Goal: Task Accomplishment & Management: Complete application form

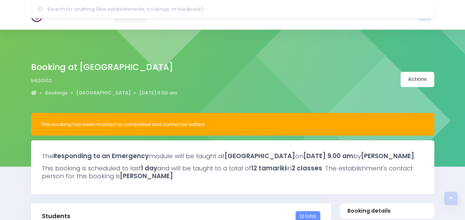
select select "5"
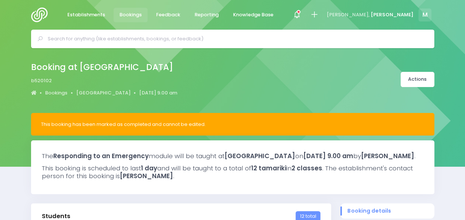
click at [38, 17] on img at bounding box center [41, 14] width 21 height 15
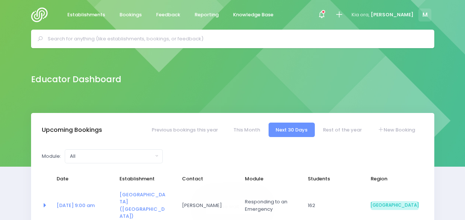
select select "5"
click at [346, 132] on link "Rest of the year" at bounding box center [342, 129] width 53 height 14
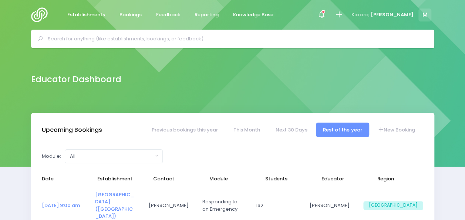
select select "5"
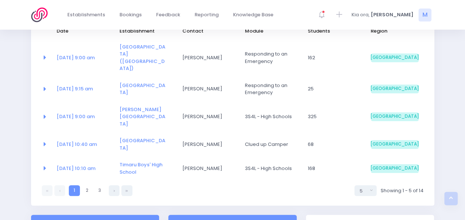
scroll to position [145, 0]
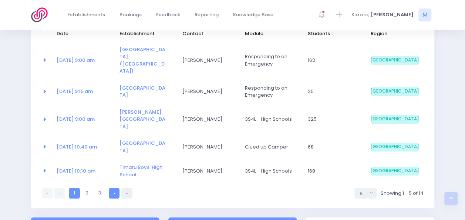
click at [115, 188] on link at bounding box center [114, 193] width 11 height 11
select select "5"
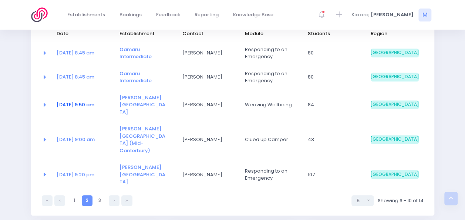
click at [80, 101] on link "03 Nov at 9:50 am" at bounding box center [76, 104] width 38 height 7
click at [79, 171] on link "17 Nov at 9:20 pm" at bounding box center [76, 174] width 38 height 7
click at [66, 101] on link "03 Nov at 9:50 am" at bounding box center [76, 104] width 38 height 7
click at [110, 195] on link at bounding box center [114, 200] width 11 height 11
select select "5"
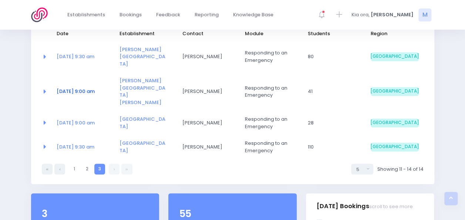
click at [68, 88] on link "24 Nov at 9:00 am" at bounding box center [76, 91] width 38 height 7
click at [61, 164] on link at bounding box center [59, 169] width 11 height 11
select select "5"
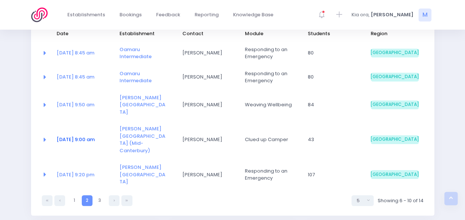
click at [87, 136] on link "05 Nov at 9:00 am" at bounding box center [76, 139] width 38 height 7
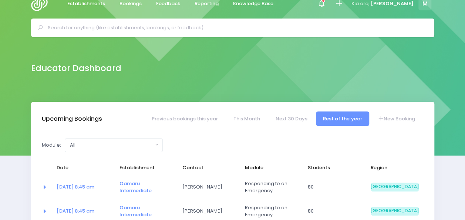
scroll to position [7, 0]
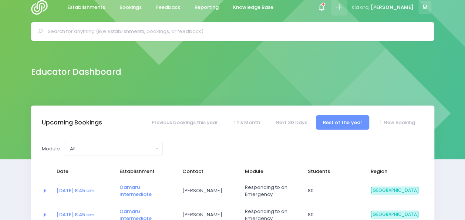
click at [343, 5] on icon at bounding box center [339, 7] width 9 height 9
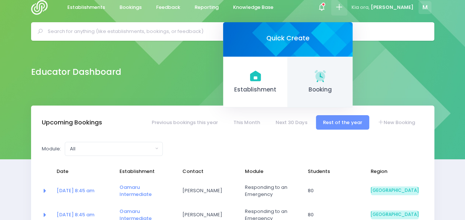
click at [326, 78] on icon at bounding box center [320, 75] width 11 height 11
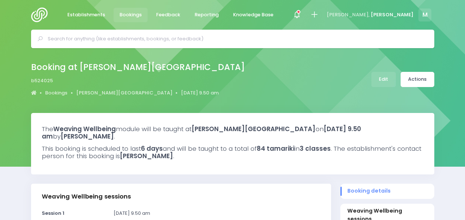
select select "5"
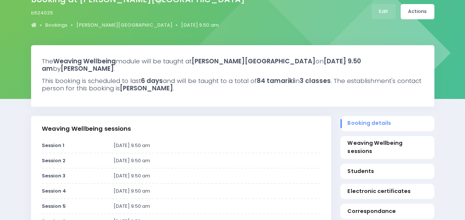
scroll to position [63, 0]
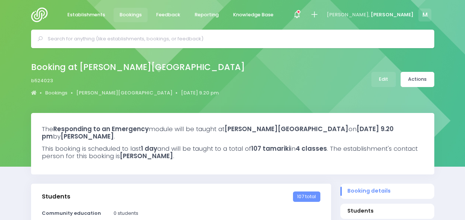
select select "5"
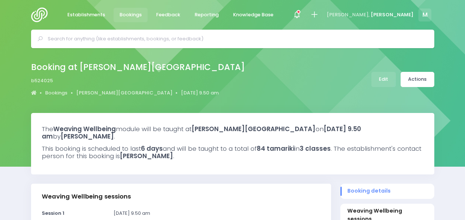
select select "5"
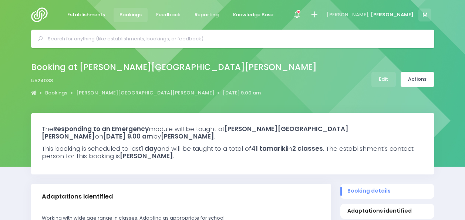
select select "5"
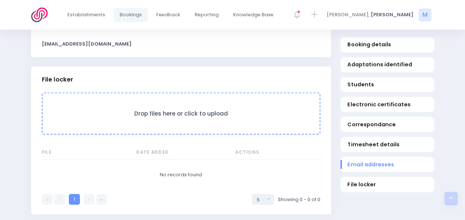
scroll to position [693, 0]
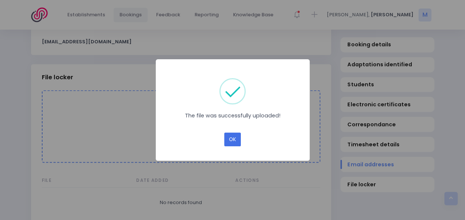
click at [237, 141] on button "OK" at bounding box center [232, 139] width 17 height 14
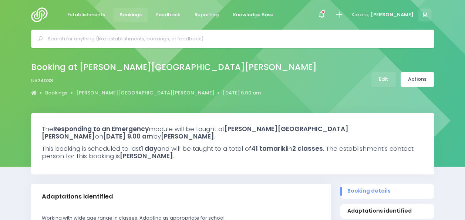
select select "5"
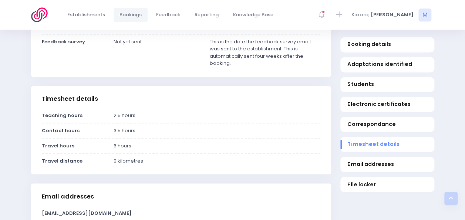
scroll to position [530, 0]
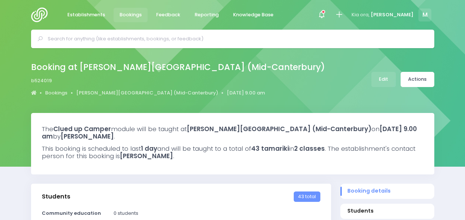
select select "5"
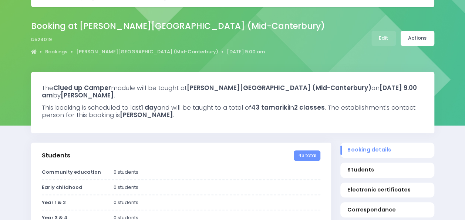
scroll to position [73, 0]
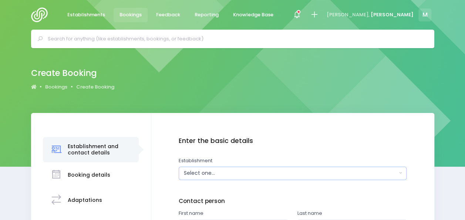
click at [194, 171] on div "Select one..." at bounding box center [290, 173] width 213 height 8
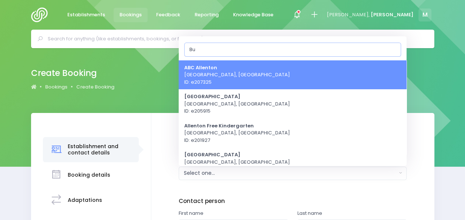
type input "B"
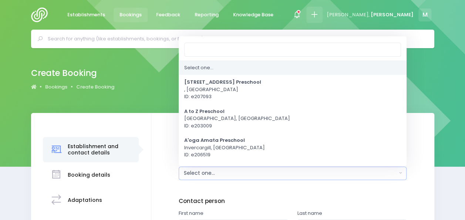
click at [319, 14] on icon at bounding box center [314, 14] width 9 height 9
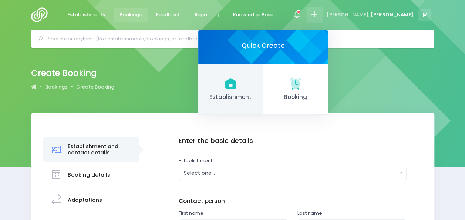
click at [257, 98] on span "Establishment" at bounding box center [230, 97] width 53 height 9
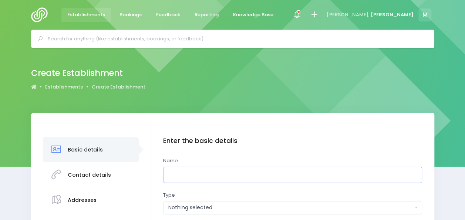
click at [174, 178] on input "text" at bounding box center [292, 175] width 259 height 17
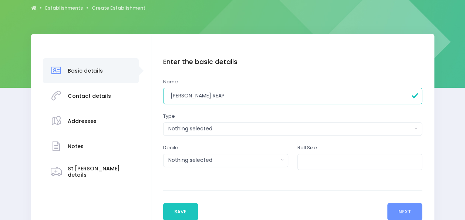
scroll to position [83, 0]
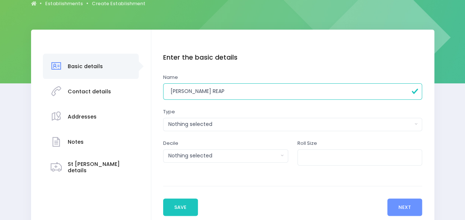
type input "[PERSON_NAME] REAP"
click at [321, 128] on button "Nothing selected" at bounding box center [292, 124] width 259 height 13
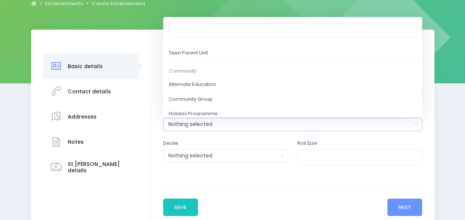
scroll to position [332, 0]
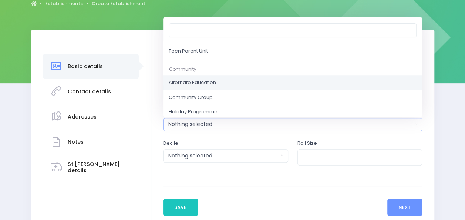
click at [199, 79] on span "Alternate Education" at bounding box center [192, 82] width 47 height 7
select select "Alternate Education"
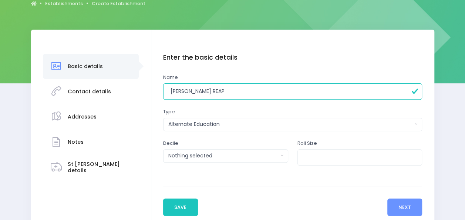
click at [366, 184] on form "Enter the basic details Name Buller REAP Type Casual-Education and Care Educati…" at bounding box center [292, 135] width 259 height 162
click at [398, 205] on button "Next" at bounding box center [404, 207] width 35 height 18
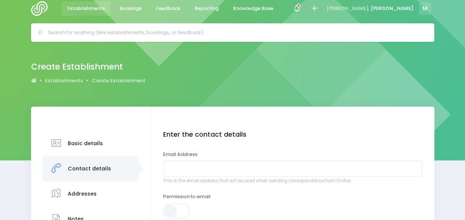
scroll to position [0, 0]
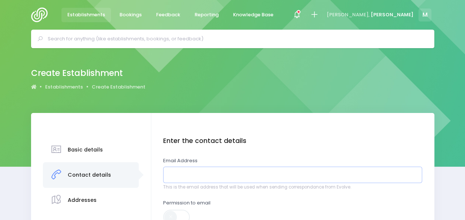
click at [211, 174] on input "email" at bounding box center [292, 175] width 259 height 17
paste input "[PERSON_NAME][EMAIL_ADDRESS][DOMAIN_NAME]"
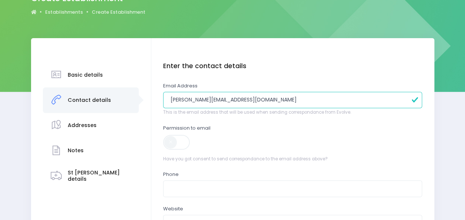
scroll to position [83, 0]
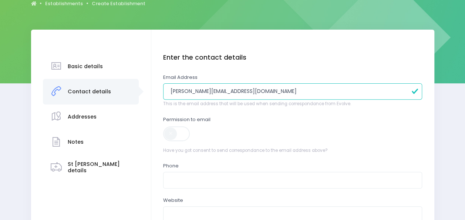
type input "[PERSON_NAME][EMAIL_ADDRESS][DOMAIN_NAME]"
click at [182, 124] on div "Permission to email Have you got consent to send correspondance to the email ad…" at bounding box center [292, 135] width 259 height 38
click at [182, 127] on span at bounding box center [177, 133] width 28 height 15
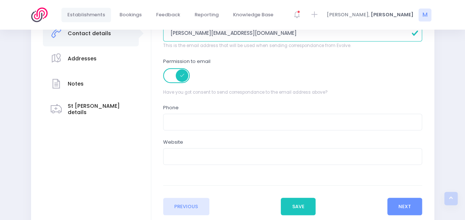
scroll to position [167, 0]
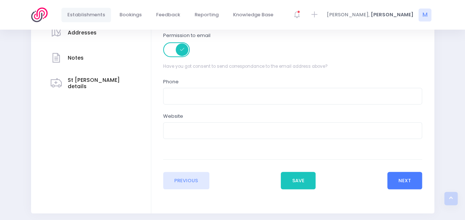
click at [403, 184] on button "Next" at bounding box center [404, 181] width 35 height 18
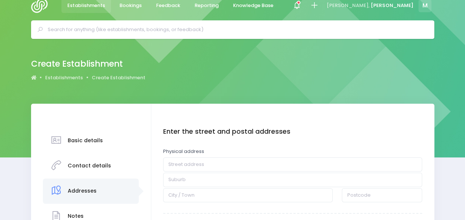
scroll to position [0, 0]
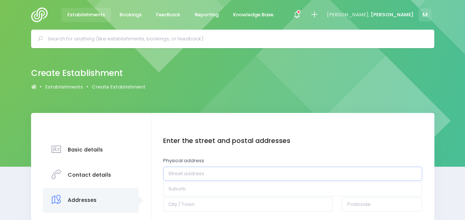
click at [225, 175] on input "text" at bounding box center [292, 174] width 259 height 14
click at [192, 174] on input "111 Palmesto" at bounding box center [292, 174] width 259 height 14
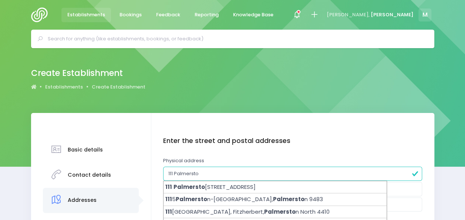
click at [206, 175] on input "111 Palmersto" at bounding box center [292, 174] width 259 height 14
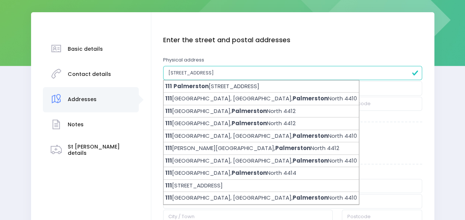
scroll to position [103, 0]
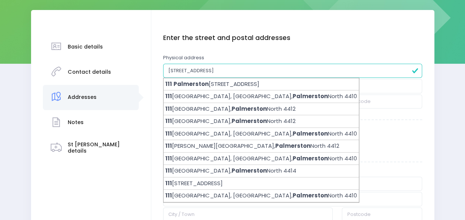
type input "111 Palmerston Steet"
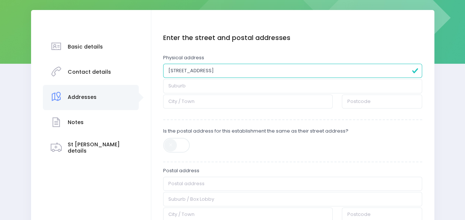
click at [267, 58] on div "Physical address 111 Palmerston Steet" at bounding box center [292, 66] width 259 height 24
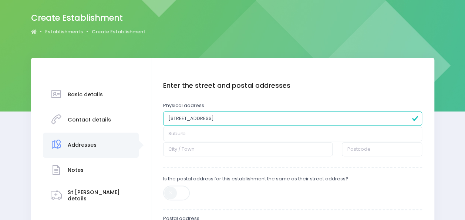
scroll to position [55, 0]
click at [184, 150] on input "text" at bounding box center [247, 149] width 169 height 14
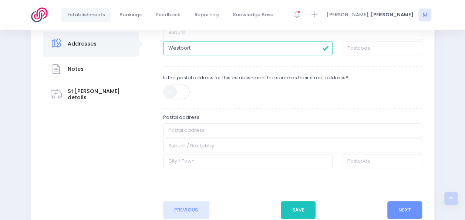
scroll to position [157, 0]
type input "Westport"
click at [402, 211] on button "Next" at bounding box center [404, 210] width 35 height 18
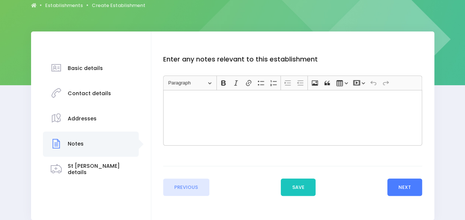
scroll to position [87, 0]
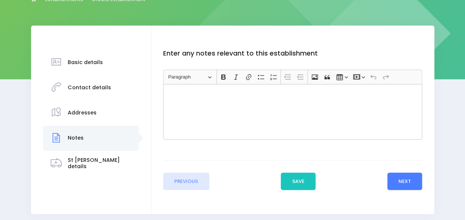
click at [400, 181] on button "Next" at bounding box center [404, 181] width 35 height 18
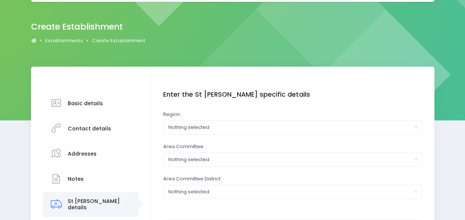
scroll to position [88, 0]
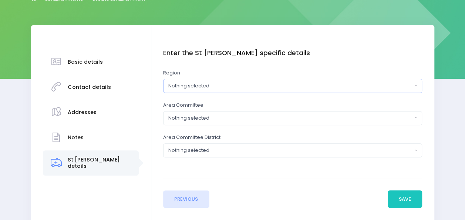
click at [363, 85] on div "Nothing selected" at bounding box center [290, 85] width 244 height 7
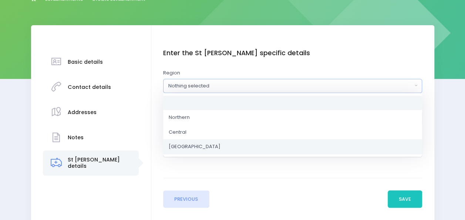
click at [246, 150] on link "South Island" at bounding box center [292, 146] width 259 height 15
select select "South Island"
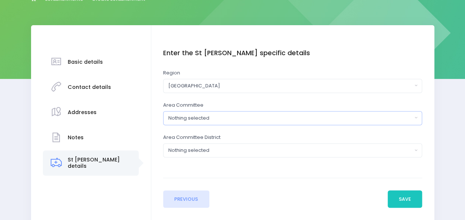
click at [256, 114] on div "Nothing selected" at bounding box center [290, 117] width 244 height 7
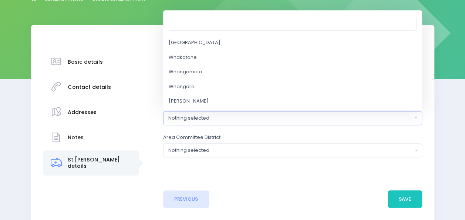
scroll to position [82, 0]
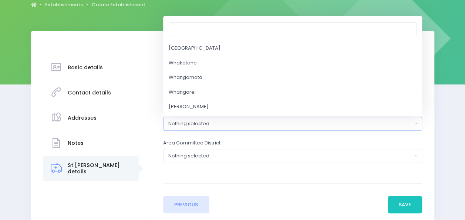
click at [431, 46] on div "Enter the basic details Name Buller REAP Type Casual-Education and Care Educati…" at bounding box center [292, 134] width 283 height 206
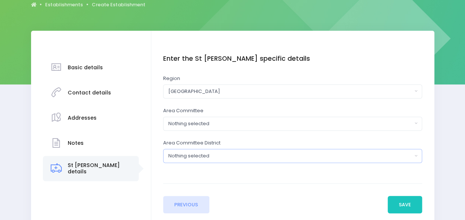
click at [249, 159] on button "Nothing selected" at bounding box center [292, 156] width 259 height 14
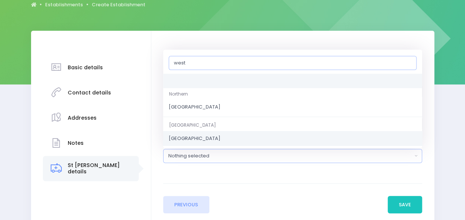
type input "west"
click at [188, 136] on span "West Coast" at bounding box center [195, 138] width 52 height 7
select select "West Coast"
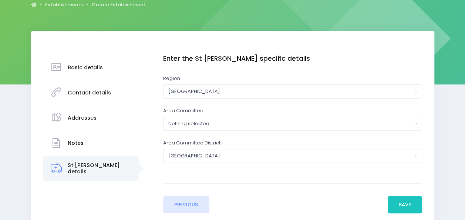
click at [201, 115] on div "Area Committee Alexandra Amuri Ashburton Auckland Central Banks Peninsula Bay o…" at bounding box center [292, 119] width 259 height 24
click at [201, 118] on button "Nothing selected" at bounding box center [292, 124] width 259 height 14
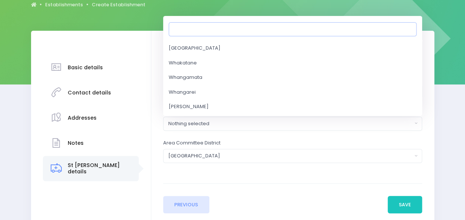
scroll to position [0, 0]
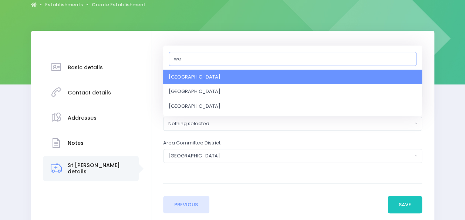
type input "w"
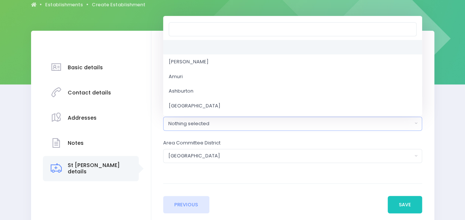
click at [243, 167] on div "Enter the St John specific details Region Northern Central South Island South I…" at bounding box center [292, 116] width 259 height 122
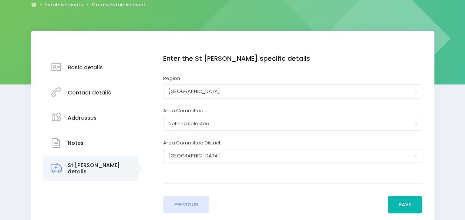
click at [394, 201] on button "Save" at bounding box center [405, 205] width 35 height 18
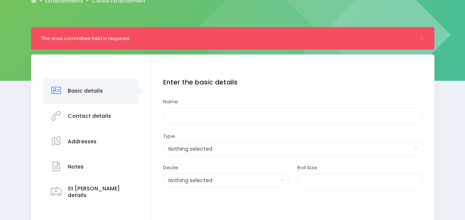
scroll to position [97, 0]
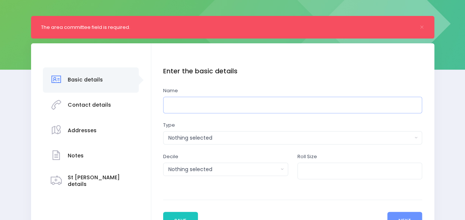
click at [192, 105] on input "text" at bounding box center [292, 105] width 259 height 17
type input "[PERSON_NAME] REAP"
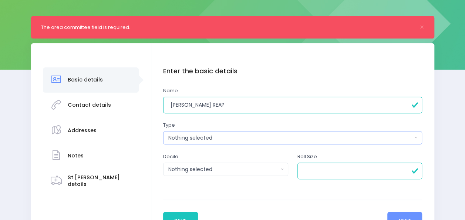
click at [252, 135] on div "Nothing selected" at bounding box center [290, 138] width 244 height 8
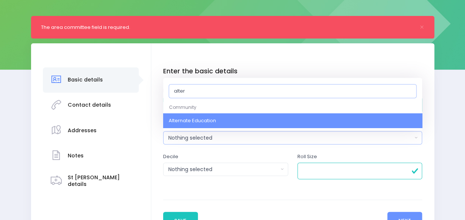
type input "alter"
click at [258, 116] on link "Alternate Education" at bounding box center [292, 120] width 259 height 15
select select "Alternate Education"
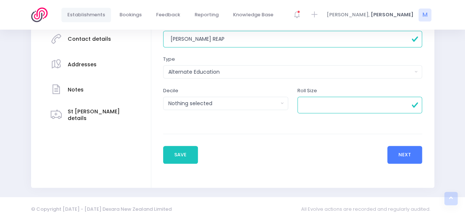
click at [413, 150] on button "Next" at bounding box center [404, 155] width 35 height 18
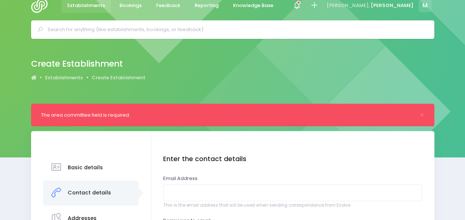
scroll to position [0, 0]
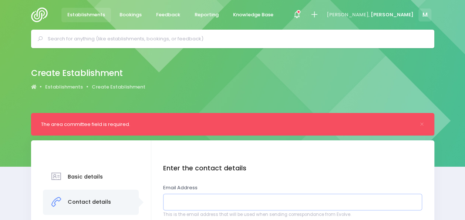
click at [241, 204] on input "email" at bounding box center [292, 202] width 259 height 17
paste input "[PERSON_NAME][EMAIL_ADDRESS][DOMAIN_NAME]"
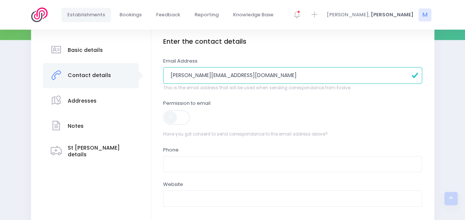
scroll to position [135, 0]
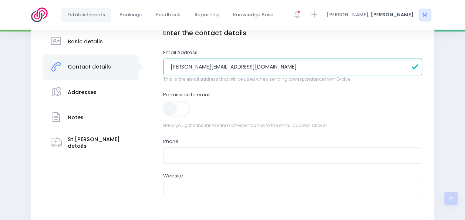
type input "[PERSON_NAME][EMAIL_ADDRESS][DOMAIN_NAME]"
click at [180, 107] on span at bounding box center [177, 108] width 28 height 15
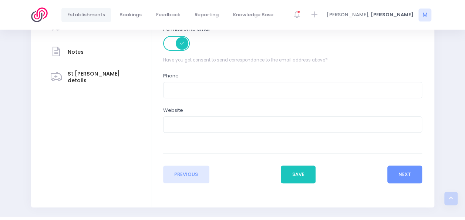
scroll to position [221, 0]
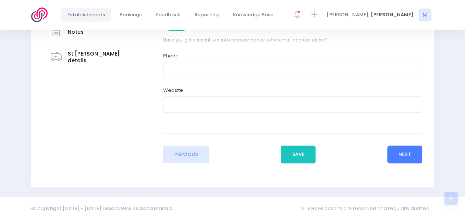
click at [414, 150] on button "Next" at bounding box center [404, 154] width 35 height 18
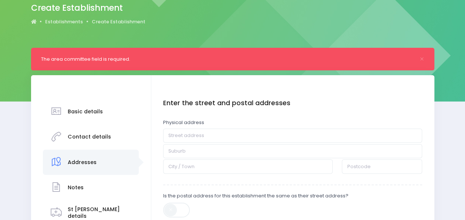
scroll to position [0, 0]
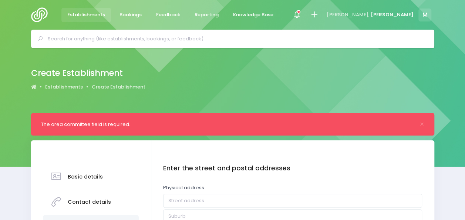
drag, startPoint x: 464, startPoint y: 71, endPoint x: 463, endPoint y: 90, distance: 18.9
click at [463, 90] on div "Create Establishment Establishments Create Establishment" at bounding box center [232, 80] width 465 height 65
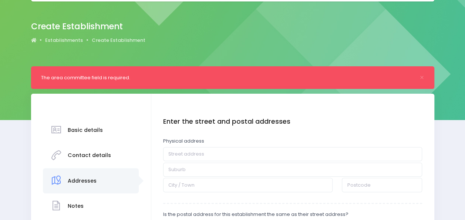
scroll to position [85, 0]
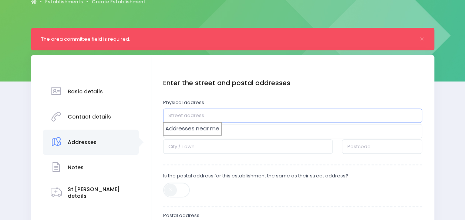
click at [212, 114] on input "text" at bounding box center [292, 115] width 259 height 14
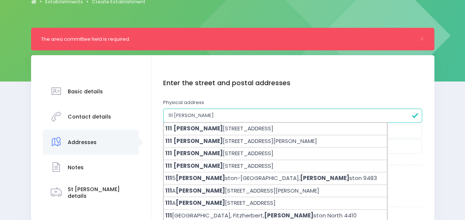
type input "111 Palmerston Steet"
type input "Westport"
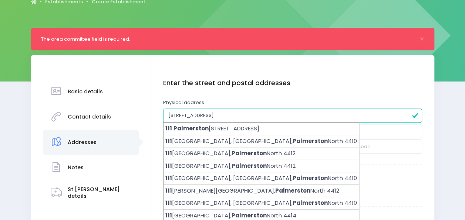
click at [385, 85] on h4 "Enter the street and postal addresses" at bounding box center [292, 83] width 259 height 8
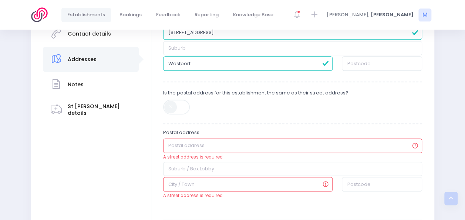
scroll to position [172, 0]
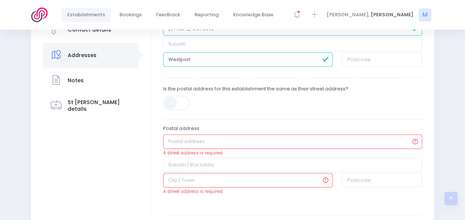
click at [183, 98] on span at bounding box center [177, 102] width 28 height 15
type input "111 Palmerston Steet"
type input "Westport"
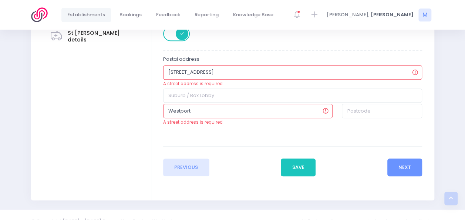
scroll to position [246, 0]
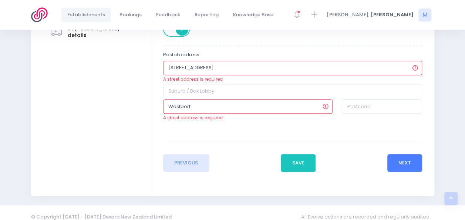
click at [412, 162] on button "Next" at bounding box center [404, 163] width 35 height 18
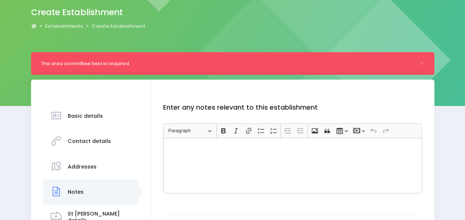
scroll to position [103, 0]
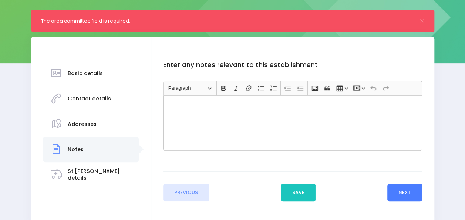
click at [400, 189] on button "Next" at bounding box center [404, 193] width 35 height 18
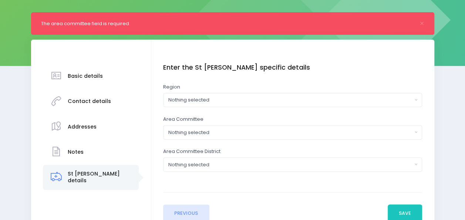
scroll to position [104, 0]
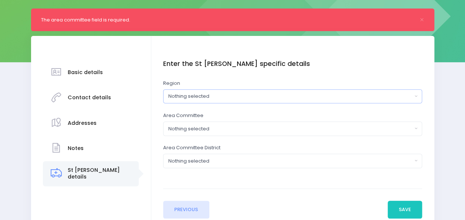
click at [213, 97] on div "Nothing selected" at bounding box center [290, 96] width 244 height 7
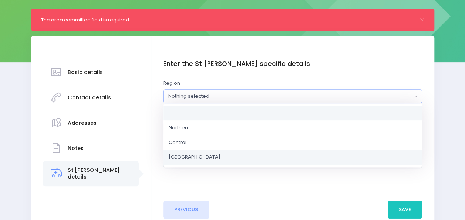
click at [179, 154] on span "[GEOGRAPHIC_DATA]" at bounding box center [195, 156] width 52 height 7
select select "[GEOGRAPHIC_DATA]"
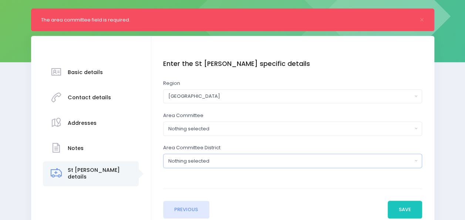
click at [185, 157] on div "Nothing selected" at bounding box center [290, 160] width 244 height 7
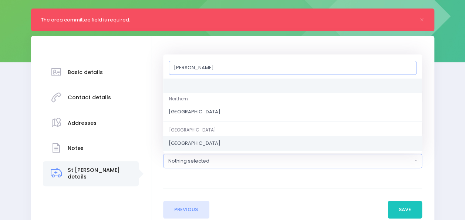
type input "Wes"
click at [187, 140] on span "West Coast" at bounding box center [195, 143] width 52 height 7
select select "West Coast"
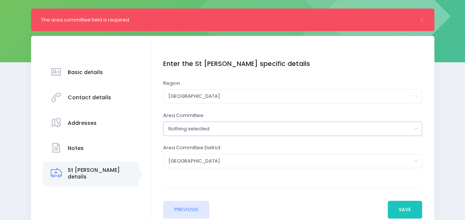
click at [215, 129] on div "Nothing selected" at bounding box center [290, 128] width 244 height 7
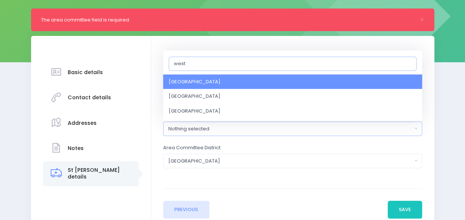
type input "west"
click at [211, 81] on link "South Westland" at bounding box center [292, 81] width 259 height 15
select select "South Westland"
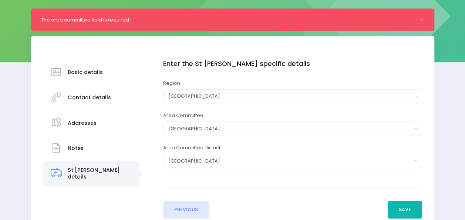
click at [397, 209] on button "Save" at bounding box center [405, 210] width 35 height 18
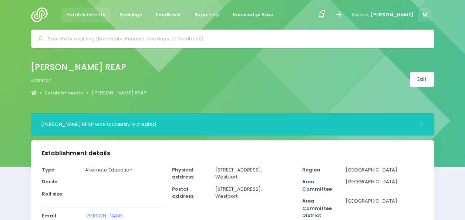
select select "5"
click at [348, 13] on div at bounding box center [339, 15] width 17 height 17
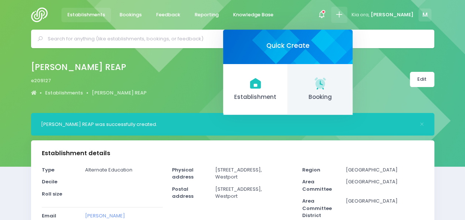
click at [353, 87] on link "Booking" at bounding box center [320, 89] width 65 height 51
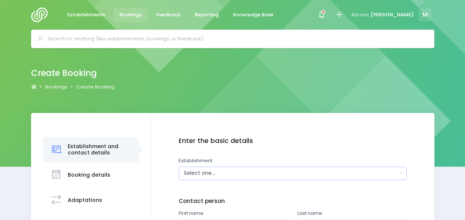
click at [197, 175] on div "Select one..." at bounding box center [290, 173] width 213 height 8
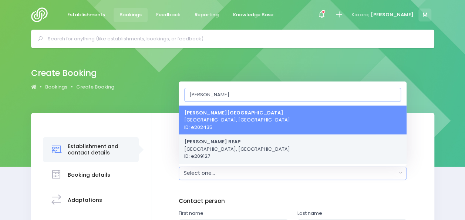
type input "Buller"
click at [219, 152] on span "Buller REAP Westport, South Island Region ID: e209127" at bounding box center [237, 149] width 106 height 22
select select "209127"
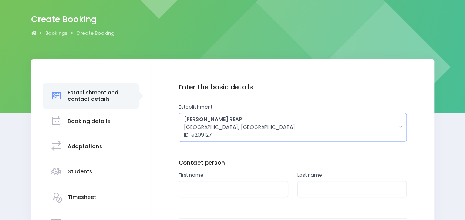
scroll to position [95, 0]
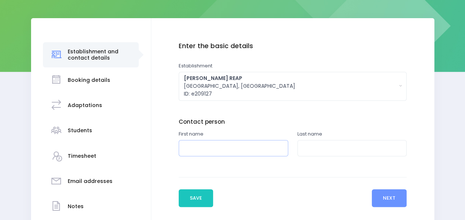
click at [225, 151] on input "text" at bounding box center [234, 148] width 110 height 17
click at [225, 151] on input "Hannah" at bounding box center [234, 148] width 110 height 17
type input "Hanna"
click at [321, 156] on div "Last name" at bounding box center [352, 147] width 119 height 34
click at [320, 150] on input "text" at bounding box center [353, 148] width 110 height 17
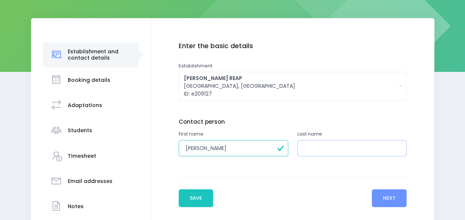
paste input "hanna@bullerreap.co.nz"
drag, startPoint x: 369, startPoint y: 150, endPoint x: 290, endPoint y: 146, distance: 78.5
click at [290, 146] on div "First name Hanna Last name hanna@bullerreap.co.nz" at bounding box center [292, 147] width 237 height 34
type input "Nicholas"
click at [388, 197] on button "Next" at bounding box center [389, 198] width 35 height 18
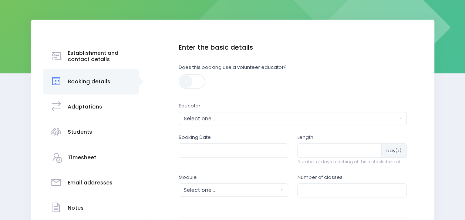
scroll to position [130, 0]
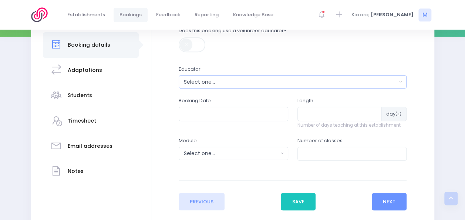
click at [226, 84] on div "Select one..." at bounding box center [290, 82] width 213 height 8
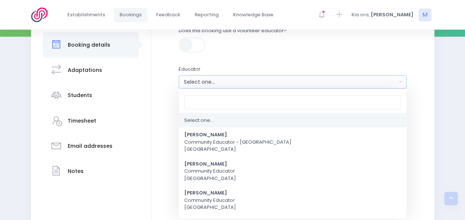
click at [226, 84] on div "Select one..." at bounding box center [290, 82] width 213 height 8
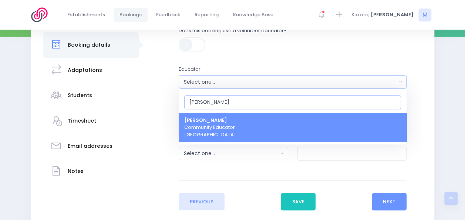
type input "[PERSON_NAME]"
click at [221, 123] on span "Megan Holden Community Educator South Island Region" at bounding box center [210, 128] width 52 height 22
select select "357484"
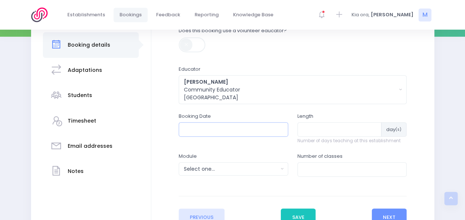
click at [211, 129] on input "text" at bounding box center [234, 129] width 110 height 14
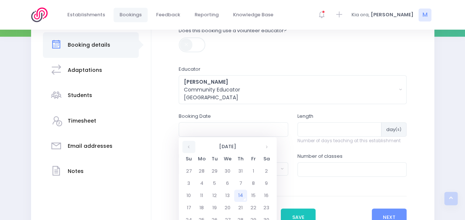
click at [189, 148] on th at bounding box center [188, 147] width 13 height 12
click at [264, 146] on th at bounding box center [266, 147] width 13 height 12
click at [188, 150] on th at bounding box center [188, 147] width 13 height 12
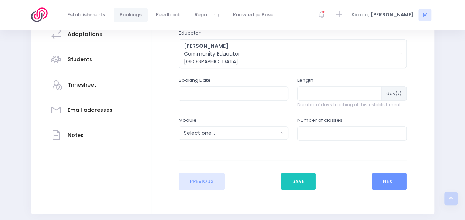
scroll to position [168, 0]
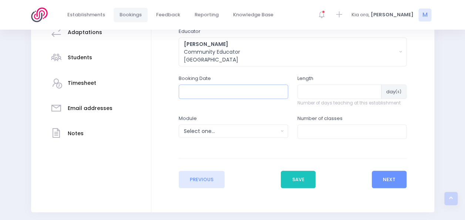
click at [261, 91] on input "text" at bounding box center [234, 91] width 110 height 14
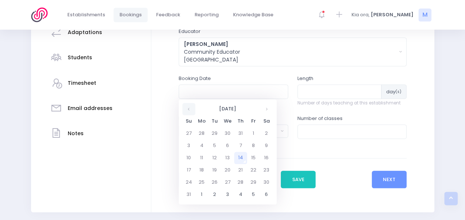
click at [188, 109] on th at bounding box center [188, 109] width 13 height 12
click at [268, 107] on th at bounding box center [266, 109] width 13 height 12
click at [192, 111] on th at bounding box center [188, 109] width 13 height 12
click at [241, 183] on td "28" at bounding box center [240, 182] width 13 height 12
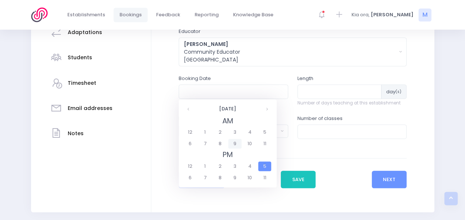
click at [234, 143] on span "9" at bounding box center [234, 144] width 13 height 10
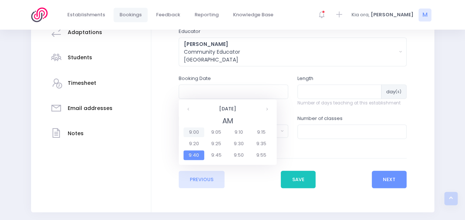
click at [194, 131] on span "9:00" at bounding box center [194, 132] width 21 height 10
type input "28/08/2025 09:00 AM"
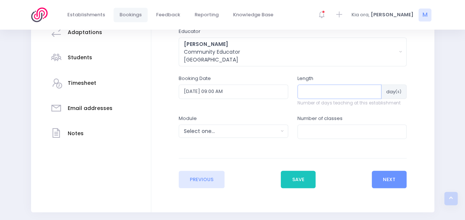
click at [314, 96] on input "number" at bounding box center [340, 91] width 84 height 14
type input "1"
click at [243, 131] on div "Select one..." at bounding box center [231, 131] width 94 height 8
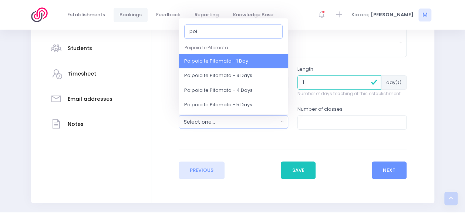
scroll to position [177, 0]
type input "poi"
click at [248, 61] on span "Poipoia te Pitomata - 1 Day" at bounding box center [216, 61] width 64 height 7
select select "Poipoia te Pitomata - 1 Day"
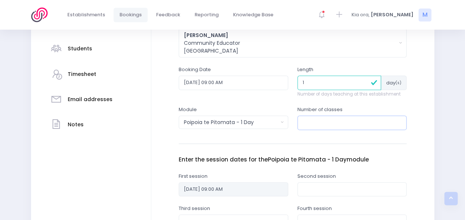
click at [308, 121] on input "number" at bounding box center [353, 122] width 110 height 14
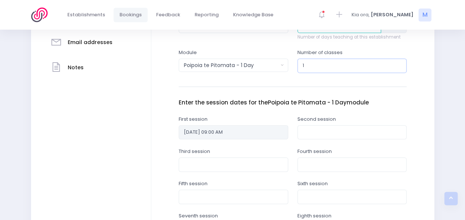
scroll to position [230, 0]
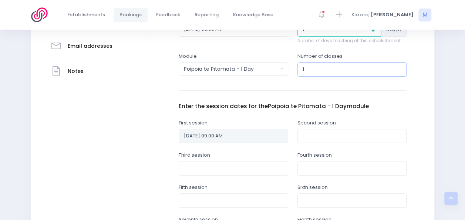
type input "1"
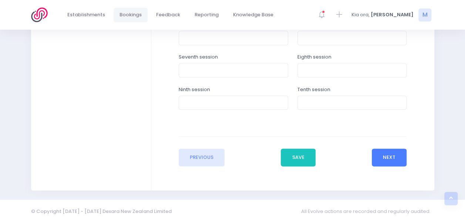
click at [391, 159] on button "Next" at bounding box center [389, 157] width 35 height 18
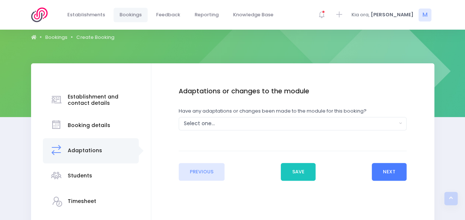
scroll to position [0, 0]
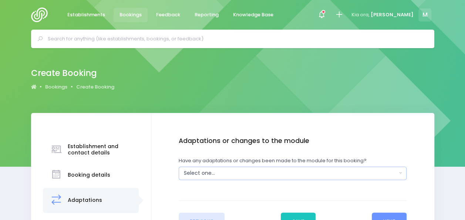
click at [323, 174] on div "Select one..." at bounding box center [290, 173] width 213 height 8
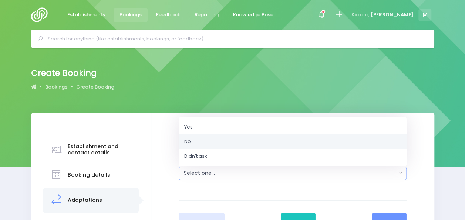
click at [300, 138] on link "No" at bounding box center [293, 141] width 228 height 15
select select "No"
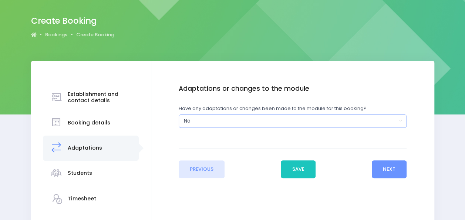
scroll to position [65, 0]
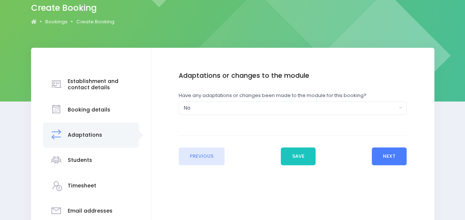
click at [389, 154] on button "Next" at bounding box center [389, 156] width 35 height 18
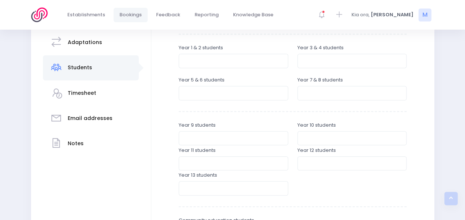
scroll to position [158, 0]
click at [308, 137] on input "number" at bounding box center [353, 138] width 110 height 14
type input "1"
click at [265, 159] on input "number" at bounding box center [234, 163] width 110 height 14
type input "2"
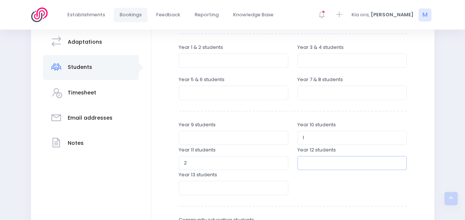
click at [317, 165] on input "number" at bounding box center [353, 163] width 110 height 14
type input "2"
click at [243, 187] on input "number" at bounding box center [234, 188] width 110 height 14
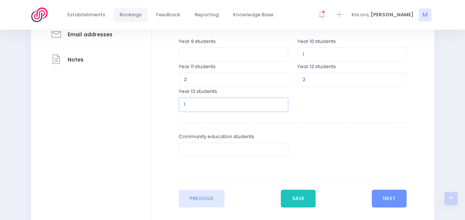
scroll to position [242, 0]
type input "1"
click at [384, 199] on button "Next" at bounding box center [389, 198] width 35 height 18
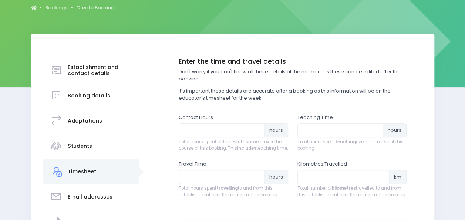
scroll to position [80, 0]
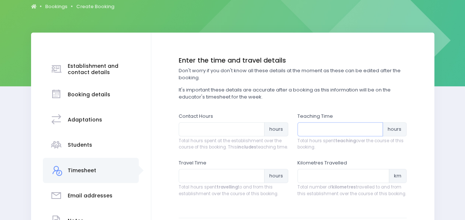
click at [320, 133] on input "number" at bounding box center [341, 129] width 86 height 14
type input "6"
click at [214, 129] on input "number" at bounding box center [222, 129] width 86 height 14
type input "6"
drag, startPoint x: 314, startPoint y: 130, endPoint x: 297, endPoint y: 130, distance: 17.0
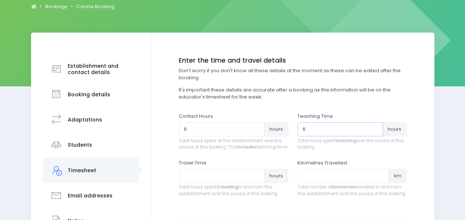
click at [298, 130] on input "6" at bounding box center [341, 129] width 86 height 14
type input "4.5"
click at [211, 128] on input "6" at bounding box center [222, 129] width 86 height 14
type input "6.5"
click at [196, 183] on input "number" at bounding box center [222, 176] width 86 height 14
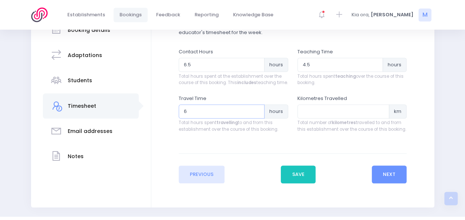
scroll to position [171, 0]
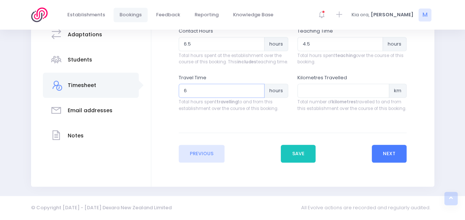
type input "6"
click at [392, 152] on button "Next" at bounding box center [389, 154] width 35 height 18
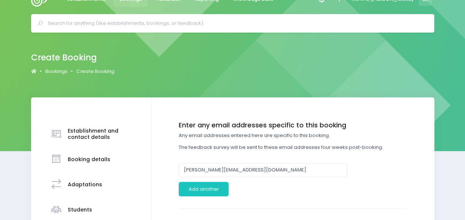
scroll to position [0, 0]
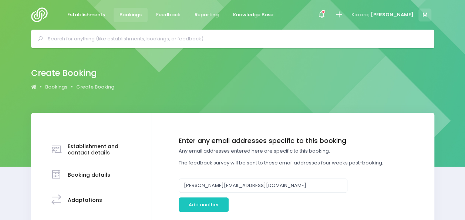
drag, startPoint x: 464, startPoint y: 75, endPoint x: 460, endPoint y: 125, distance: 50.5
click at [460, 125] on div "Create Booking Bookings Create Booking Booking details Notes" at bounding box center [232, 197] width 465 height 299
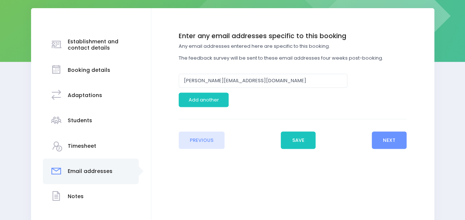
scroll to position [118, 0]
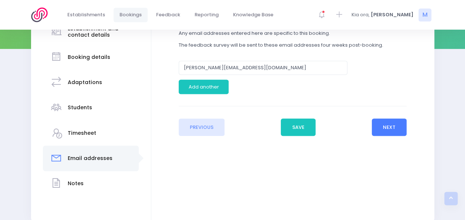
click at [394, 127] on button "Next" at bounding box center [389, 127] width 35 height 18
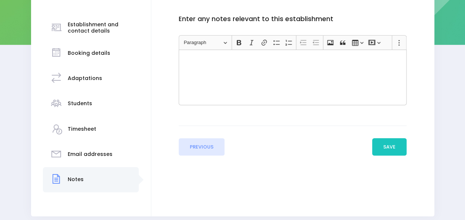
scroll to position [151, 0]
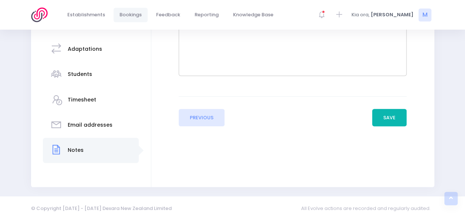
click at [386, 119] on button "Save" at bounding box center [389, 118] width 35 height 18
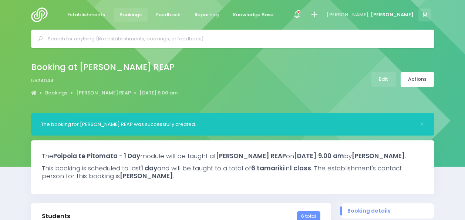
select select "5"
click at [34, 11] on img at bounding box center [41, 14] width 21 height 15
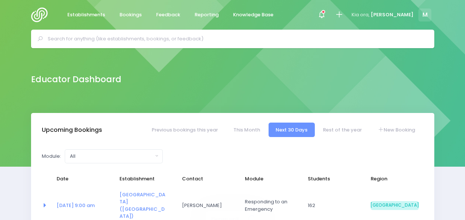
select select "5"
click at [83, 202] on link "[DATE] 9:00 am" at bounding box center [76, 205] width 38 height 7
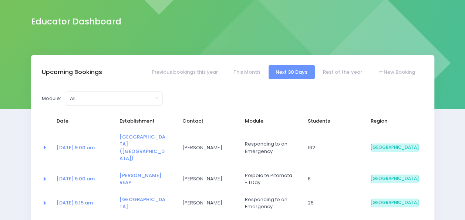
scroll to position [57, 0]
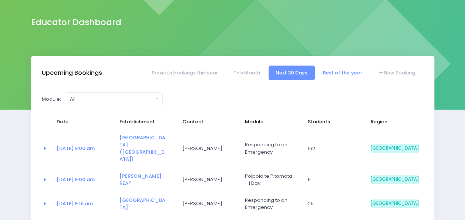
click at [340, 70] on link "Rest of the year" at bounding box center [342, 73] width 53 height 14
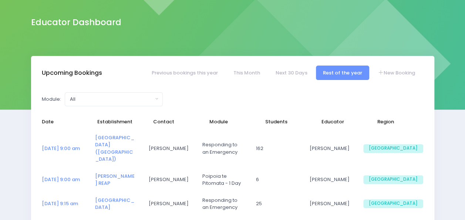
select select "5"
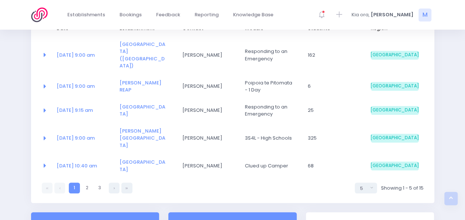
scroll to position [151, 0]
click at [115, 182] on link at bounding box center [114, 187] width 11 height 11
select select "5"
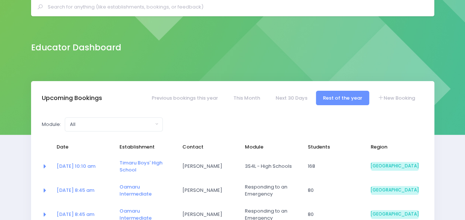
scroll to position [31, 0]
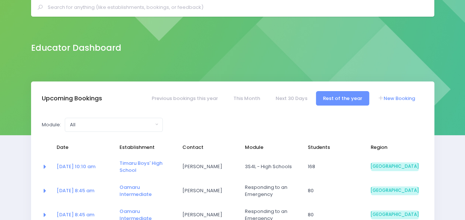
click at [399, 98] on link "New Booking" at bounding box center [396, 98] width 52 height 14
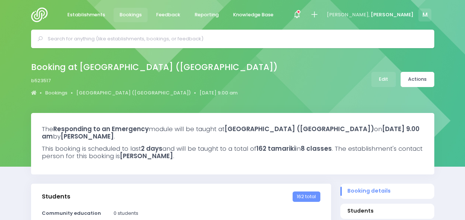
select select "5"
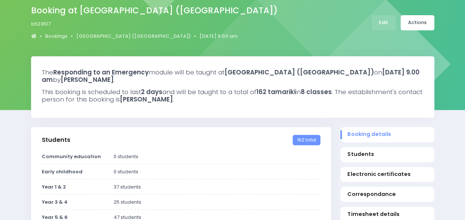
scroll to position [20, 0]
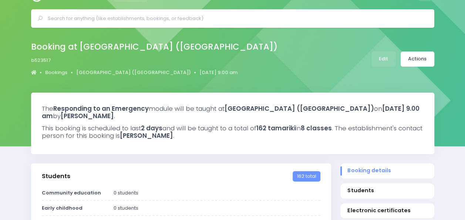
click at [185, 28] on div "Booking at St Canice's School (Westport) b523517 Bookings St Canice's School (W…" at bounding box center [232, 60] width 465 height 65
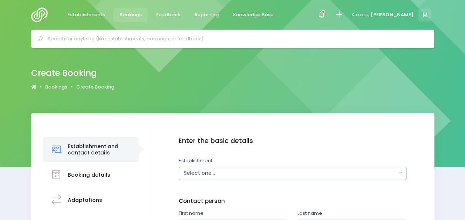
click at [195, 171] on div "Select one..." at bounding box center [290, 173] width 213 height 8
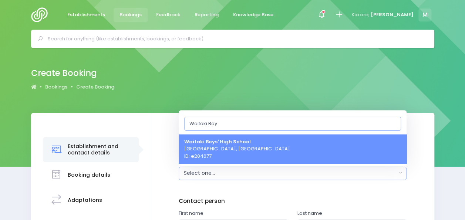
type input "Waitaki Boy"
click at [235, 145] on span "Waitaki Boys' High School Oamaru, South Island Region ID: e204677" at bounding box center [237, 149] width 106 height 22
select select "204677"
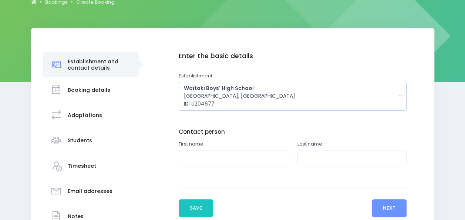
scroll to position [95, 0]
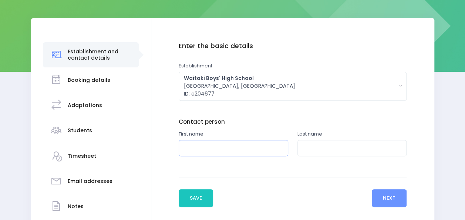
click at [193, 148] on input "text" at bounding box center [234, 148] width 110 height 17
type input "Beatrix"
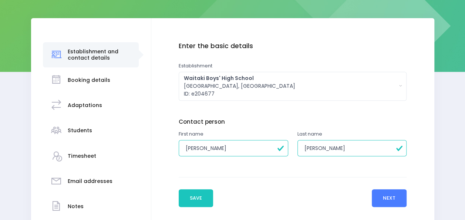
type input "Cox"
click at [387, 195] on button "Next" at bounding box center [389, 198] width 35 height 18
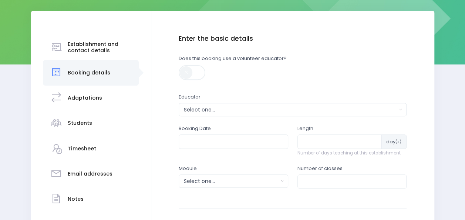
scroll to position [105, 0]
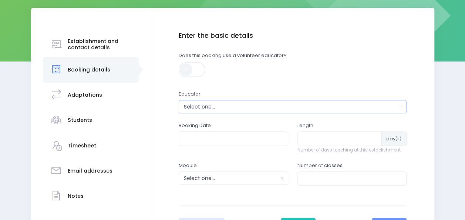
click at [382, 104] on div "Select one..." at bounding box center [290, 107] width 213 height 8
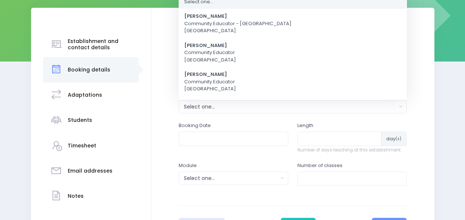
scroll to position [0, 0]
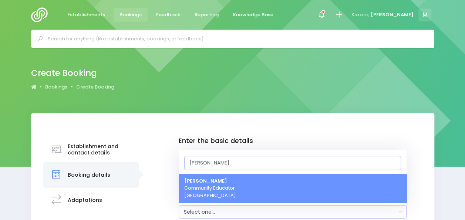
type input "[PERSON_NAME]"
click at [292, 193] on link "Megan Holden Community Educator South Island Region" at bounding box center [293, 188] width 228 height 29
select select "357484"
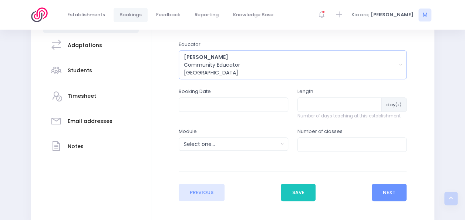
scroll to position [167, 0]
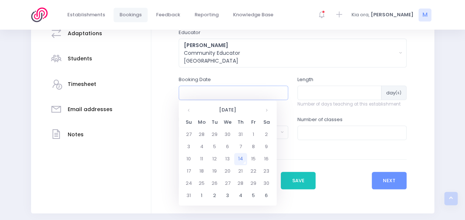
click at [226, 90] on input "text" at bounding box center [234, 92] width 110 height 14
click at [185, 110] on th at bounding box center [188, 110] width 13 height 12
click at [265, 110] on th at bounding box center [266, 110] width 13 height 12
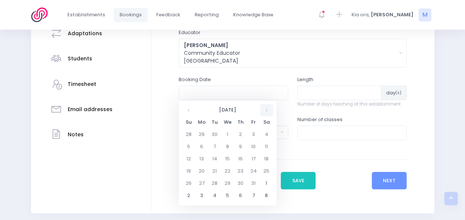
click at [265, 110] on th at bounding box center [266, 110] width 13 height 12
click at [239, 147] on td "6" at bounding box center [240, 147] width 13 height 12
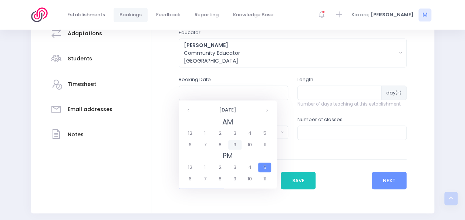
click at [235, 145] on span "9" at bounding box center [234, 145] width 13 height 10
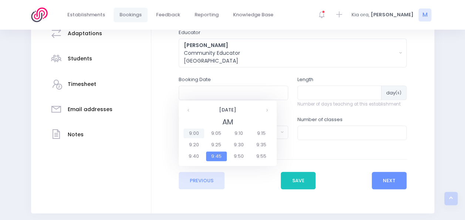
click at [195, 134] on span "9:00" at bounding box center [194, 133] width 21 height 10
type input "06/11/2025 09:00 AM"
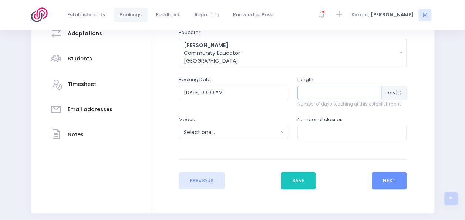
click at [317, 93] on input "number" at bounding box center [340, 92] width 84 height 14
type input "1"
click at [266, 135] on div "Select one..." at bounding box center [231, 132] width 94 height 8
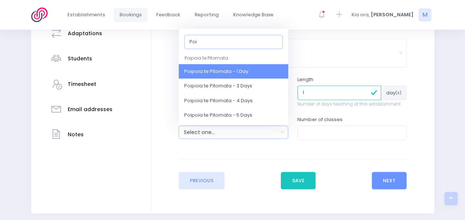
type input "Poi"
click at [246, 70] on span "Poipoia te Pitomata - 1 Day" at bounding box center [216, 71] width 64 height 7
select select "Poipoia te Pitomata - 1 Day"
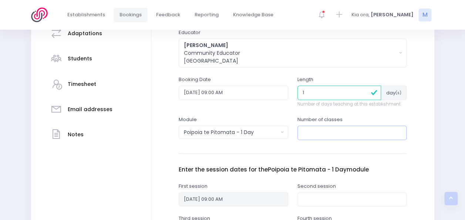
click at [313, 128] on input "number" at bounding box center [353, 132] width 110 height 14
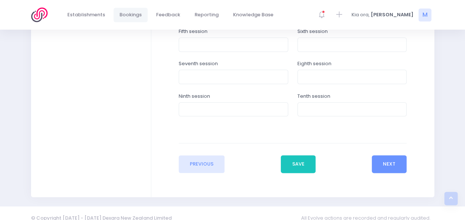
scroll to position [395, 0]
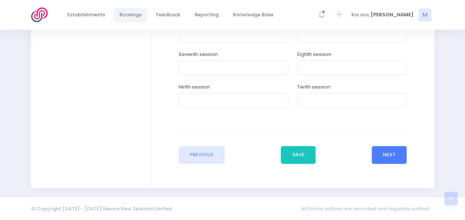
type input "1"
click at [390, 151] on button "Next" at bounding box center [389, 155] width 35 height 18
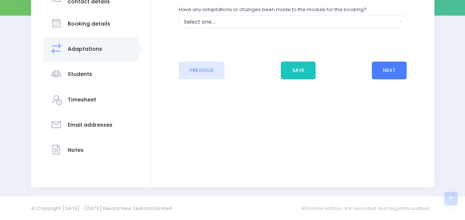
scroll to position [0, 0]
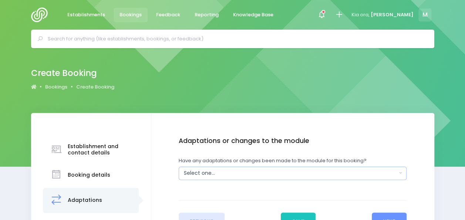
click at [222, 171] on div "Select one..." at bounding box center [290, 173] width 213 height 8
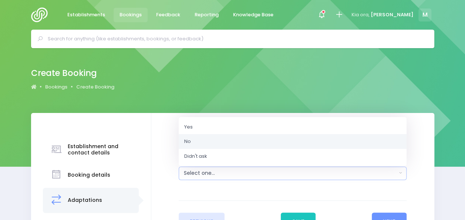
click at [190, 141] on span "No" at bounding box center [187, 141] width 7 height 7
select select "No"
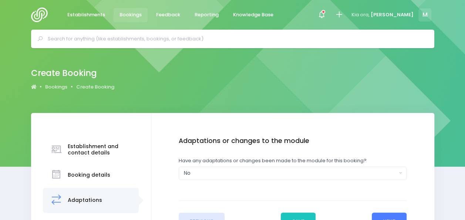
click at [390, 217] on button "Next" at bounding box center [389, 221] width 35 height 18
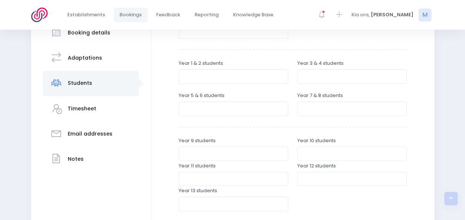
scroll to position [143, 0]
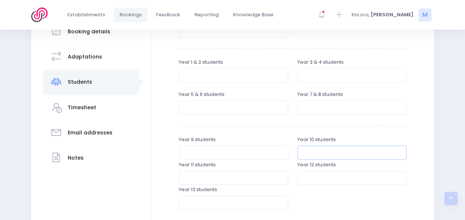
click at [309, 151] on input "number" at bounding box center [353, 152] width 110 height 14
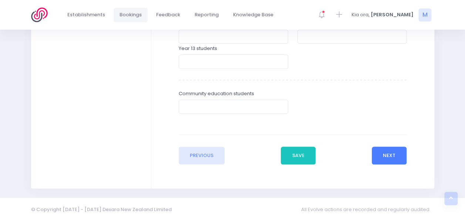
type input "30"
click at [393, 156] on button "Next" at bounding box center [389, 156] width 35 height 18
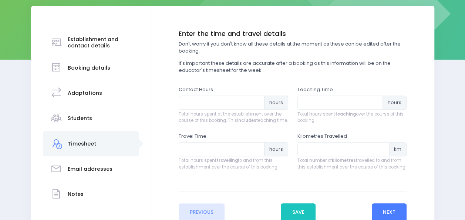
scroll to position [108, 0]
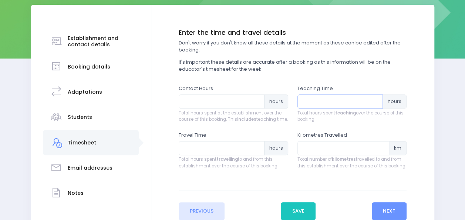
click at [305, 98] on input "number" at bounding box center [341, 101] width 86 height 14
type input "4.5"
click at [241, 100] on input "number" at bounding box center [222, 101] width 86 height 14
type input "6.5"
click at [194, 155] on input "number" at bounding box center [222, 148] width 86 height 14
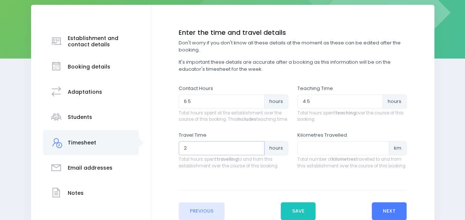
type input "2"
click at [383, 216] on button "Next" at bounding box center [389, 211] width 35 height 18
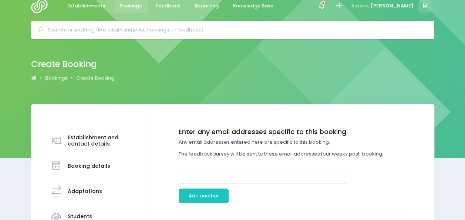
scroll to position [0, 0]
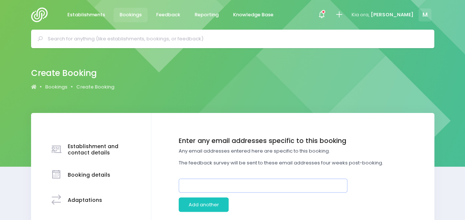
click at [235, 184] on input "email" at bounding box center [263, 185] width 169 height 14
paste input "[EMAIL_ADDRESS][DOMAIN_NAME]"
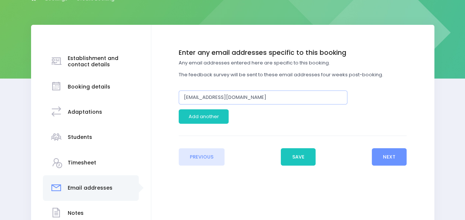
scroll to position [90, 0]
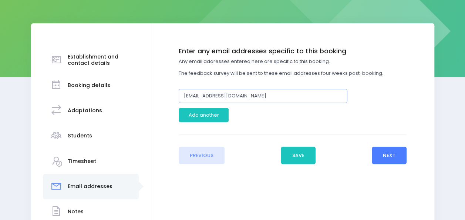
type input "[EMAIL_ADDRESS][DOMAIN_NAME]"
click at [391, 152] on button "Next" at bounding box center [389, 156] width 35 height 18
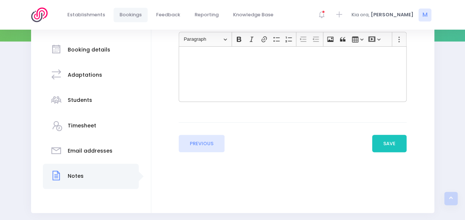
scroll to position [126, 0]
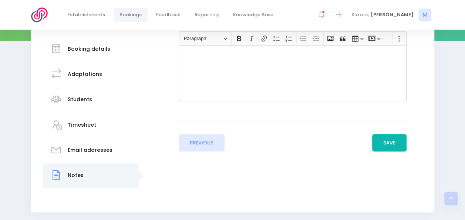
click at [389, 136] on button "Save" at bounding box center [389, 143] width 35 height 18
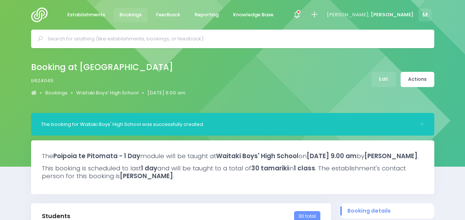
select select "5"
click at [420, 79] on link "Actions" at bounding box center [418, 79] width 34 height 15
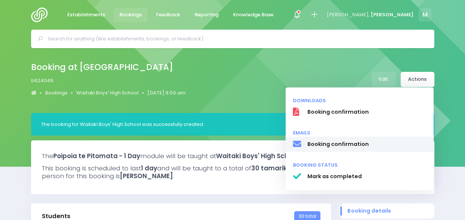
click at [350, 146] on span "Booking confirmation" at bounding box center [366, 144] width 119 height 8
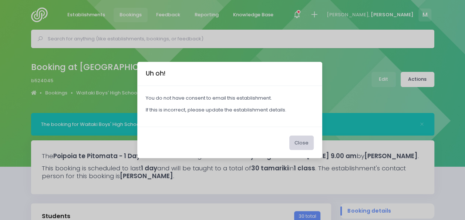
click at [298, 139] on button "Close" at bounding box center [301, 142] width 24 height 14
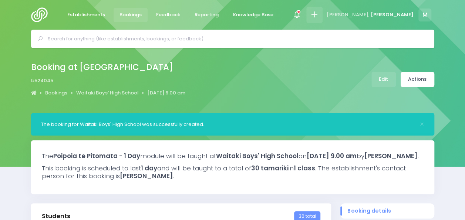
click at [319, 12] on icon at bounding box center [314, 14] width 9 height 9
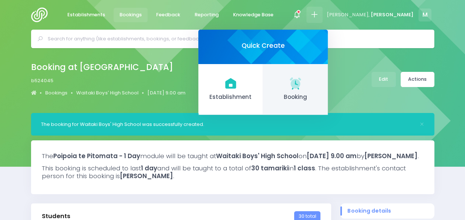
click at [303, 87] on icon at bounding box center [295, 83] width 14 height 14
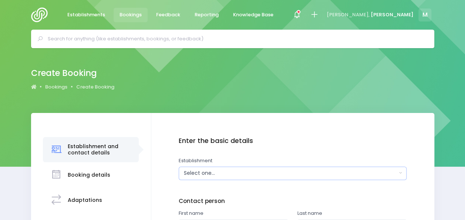
click at [206, 172] on div "Select one..." at bounding box center [290, 173] width 213 height 8
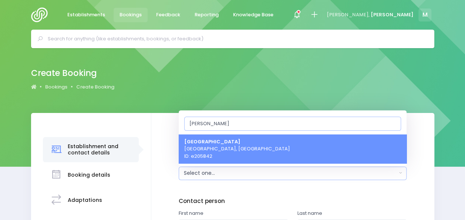
type input "Waitaki Gir"
click at [224, 141] on strong "[GEOGRAPHIC_DATA]" at bounding box center [212, 141] width 56 height 7
select select "205842"
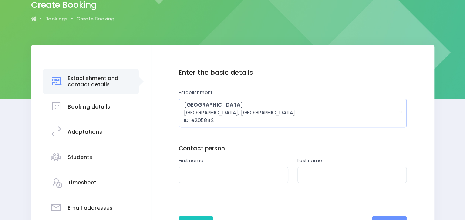
scroll to position [70, 0]
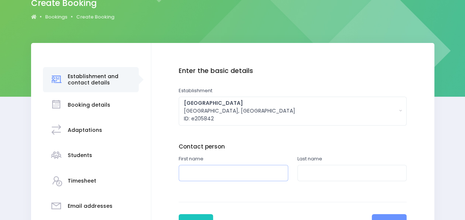
click at [215, 171] on input "text" at bounding box center [234, 173] width 110 height 17
type input "Elize"
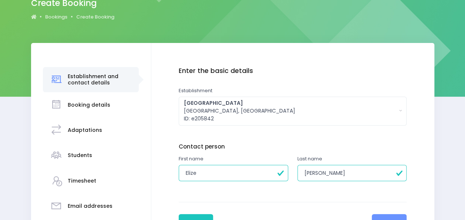
type input "Crouse"
click at [385, 216] on button "Next" at bounding box center [389, 223] width 35 height 18
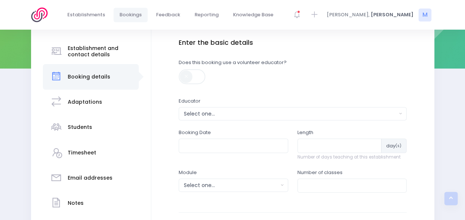
scroll to position [112, 0]
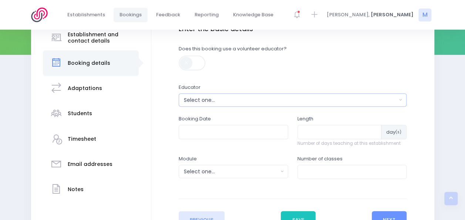
click at [242, 98] on div "Select one..." at bounding box center [290, 100] width 213 height 8
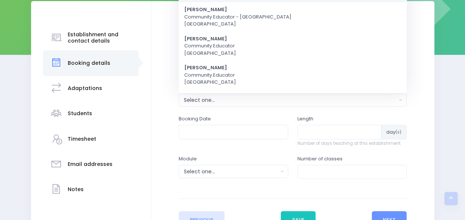
scroll to position [0, 0]
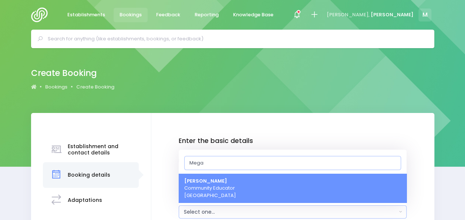
type input "Mega"
click at [202, 189] on span "Megan Holden Community Educator South Island Region" at bounding box center [210, 188] width 52 height 22
select select "357484"
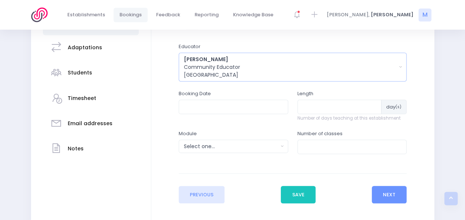
scroll to position [153, 0]
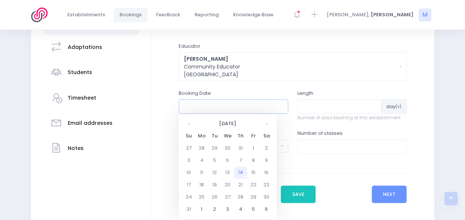
click at [203, 102] on input "text" at bounding box center [234, 106] width 110 height 14
click at [184, 125] on th at bounding box center [188, 124] width 13 height 12
click at [264, 124] on th at bounding box center [266, 124] width 13 height 12
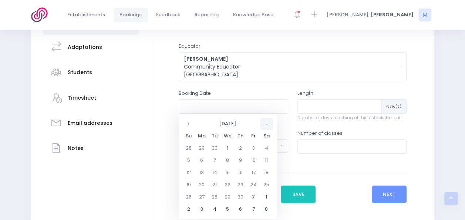
click at [264, 124] on th at bounding box center [266, 124] width 13 height 12
click at [214, 162] on td "4" at bounding box center [214, 160] width 13 height 12
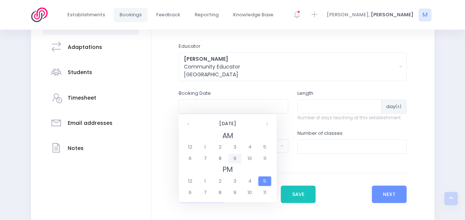
click at [235, 158] on span "9" at bounding box center [234, 159] width 13 height 10
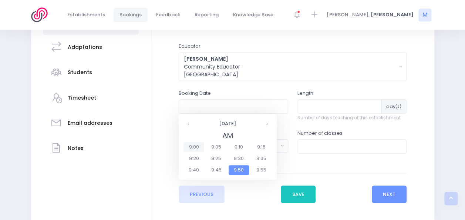
click at [195, 145] on span "9:00" at bounding box center [194, 147] width 21 height 10
type input "04/11/2025 09:00 AM"
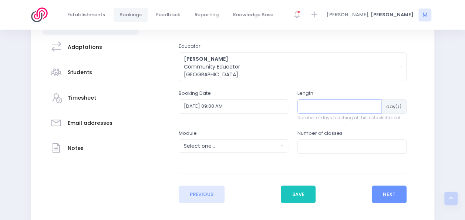
click at [328, 107] on input "number" at bounding box center [340, 106] width 84 height 14
type input "1"
click at [240, 143] on div "Select one..." at bounding box center [231, 146] width 94 height 8
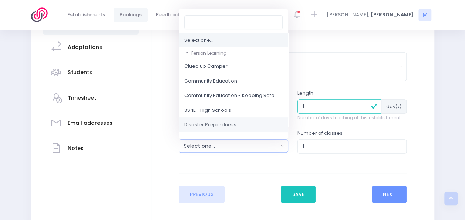
scroll to position [73, 0]
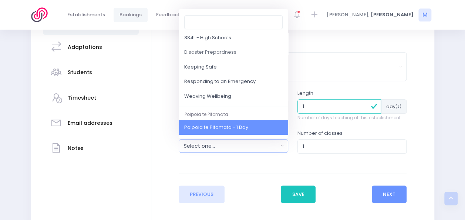
click at [244, 129] on span "Poipoia te Pitomata - 1 Day" at bounding box center [216, 127] width 64 height 7
select select "Poipoia te Pitomata - 1 Day"
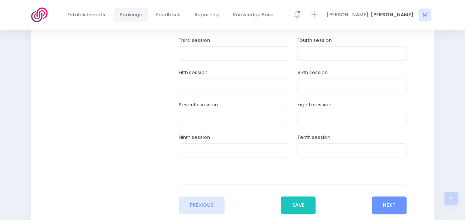
scroll to position [345, 0]
click at [391, 205] on button "Next" at bounding box center [389, 204] width 35 height 18
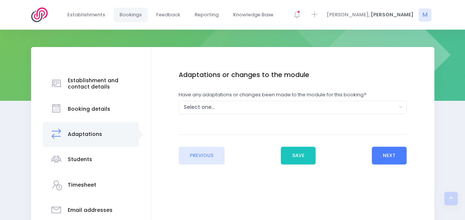
scroll to position [0, 0]
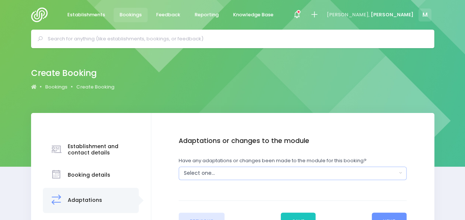
click at [289, 176] on div "Select one..." at bounding box center [290, 173] width 213 height 8
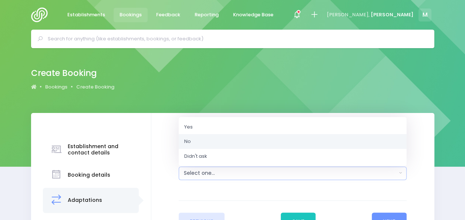
click at [212, 144] on link "No" at bounding box center [293, 141] width 228 height 15
select select "No"
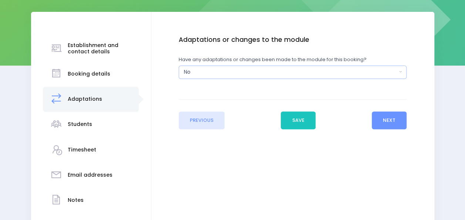
scroll to position [102, 0]
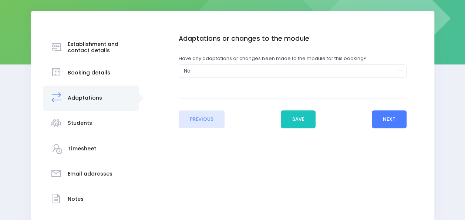
click at [388, 114] on button "Next" at bounding box center [389, 119] width 35 height 18
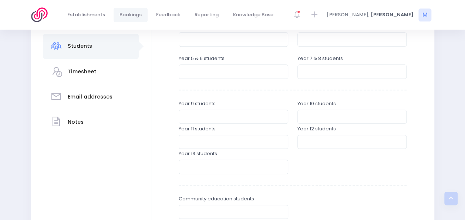
scroll to position [171, 0]
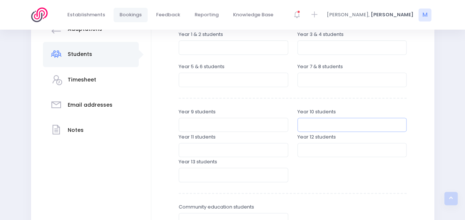
click at [317, 127] on input "number" at bounding box center [353, 125] width 110 height 14
type input "30"
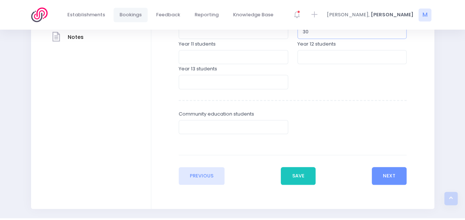
scroll to position [285, 0]
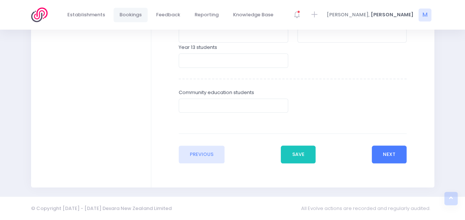
click at [389, 150] on button "Next" at bounding box center [389, 154] width 35 height 18
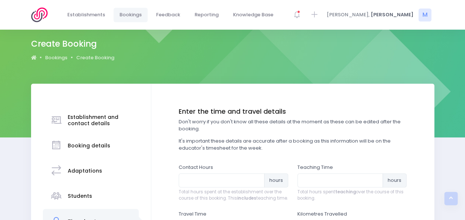
scroll to position [0, 0]
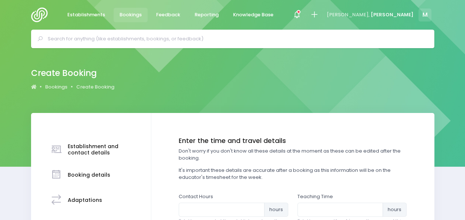
drag, startPoint x: 465, startPoint y: 107, endPoint x: 460, endPoint y: 134, distance: 27.7
click at [460, 134] on div "Create Booking Bookings Create Booking Booking details Notes" at bounding box center [232, 204] width 465 height 313
click at [336, 213] on input "number" at bounding box center [341, 209] width 86 height 14
type input "4.5"
click at [208, 212] on input "number" at bounding box center [222, 209] width 86 height 14
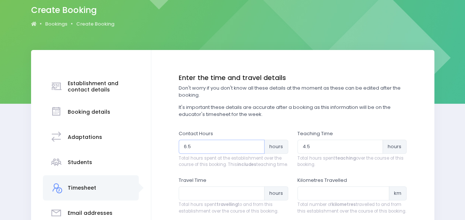
scroll to position [109, 0]
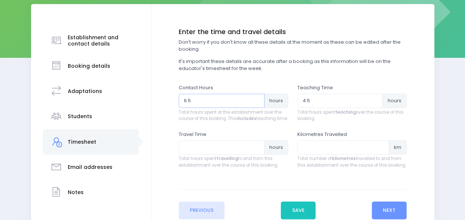
type input "6.5"
click at [236, 154] on input "number" at bounding box center [222, 147] width 86 height 14
type input "2"
click at [381, 215] on button "Next" at bounding box center [389, 210] width 35 height 18
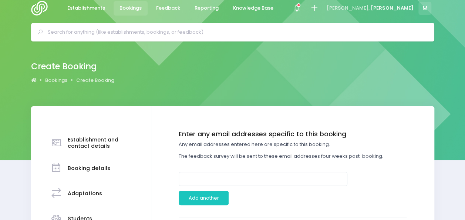
scroll to position [0, 0]
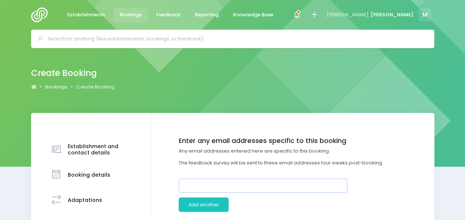
click at [232, 184] on input "email" at bounding box center [263, 185] width 169 height 14
paste input "cnelson@waitakigirlshigh.school.n"
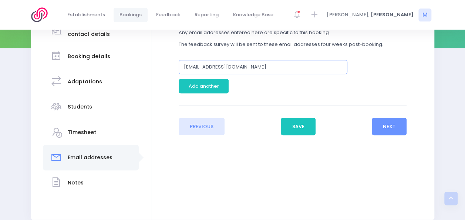
scroll to position [124, 0]
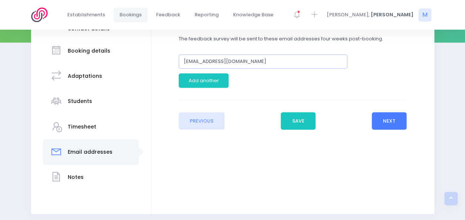
type input "cnelson@waitakigirlshigh.school.nz"
click at [390, 115] on button "Next" at bounding box center [389, 121] width 35 height 18
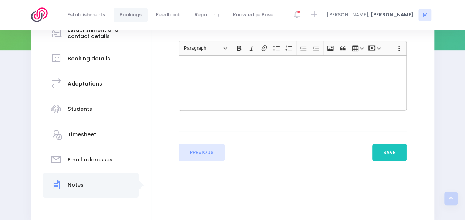
scroll to position [141, 0]
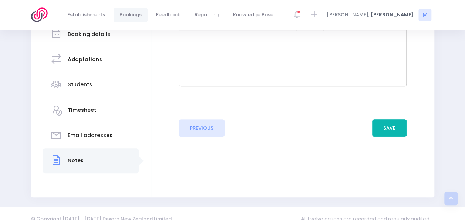
click at [394, 123] on button "Save" at bounding box center [389, 128] width 35 height 18
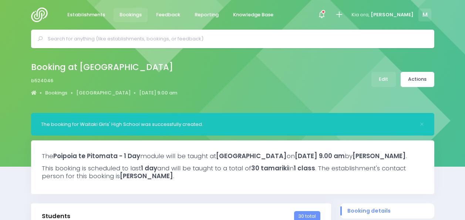
select select "5"
click at [417, 81] on link "Actions" at bounding box center [418, 79] width 34 height 15
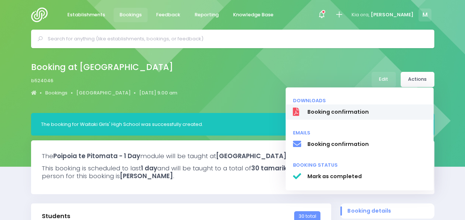
click at [347, 114] on span "Booking confirmation" at bounding box center [366, 112] width 119 height 8
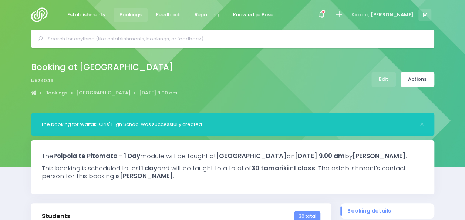
click at [108, 42] on input "text" at bounding box center [236, 38] width 376 height 11
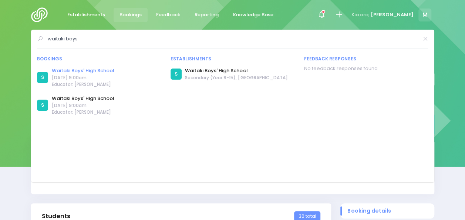
type input "waitaki boys"
click at [84, 70] on link "Waitaki Boys' High School" at bounding box center [83, 70] width 63 height 7
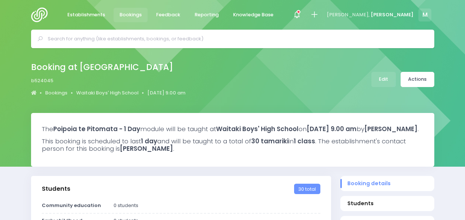
select select "5"
click at [423, 81] on link "Actions" at bounding box center [418, 79] width 34 height 15
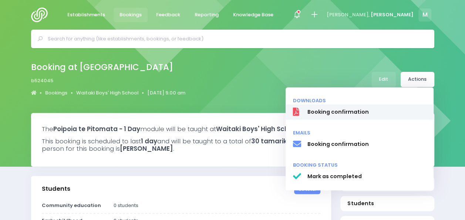
click at [355, 115] on span "Booking confirmation" at bounding box center [366, 112] width 119 height 8
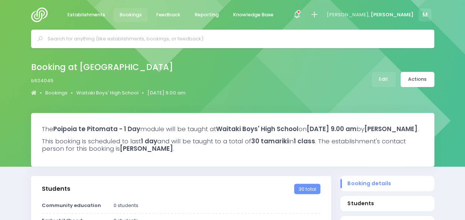
click at [109, 41] on input "text" at bounding box center [236, 38] width 376 height 11
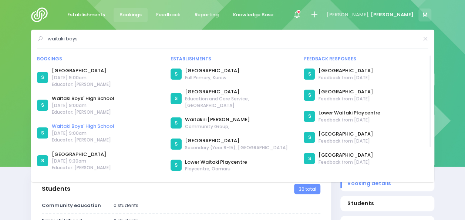
type input "waitaki boys"
click at [80, 124] on link "Waitaki Boys' High School" at bounding box center [83, 125] width 63 height 7
click at [101, 100] on link "Waitaki Boys' High School" at bounding box center [83, 98] width 63 height 7
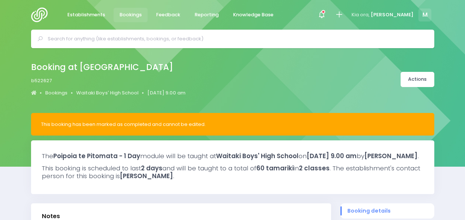
select select "5"
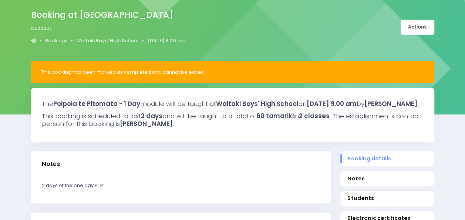
scroll to position [26, 0]
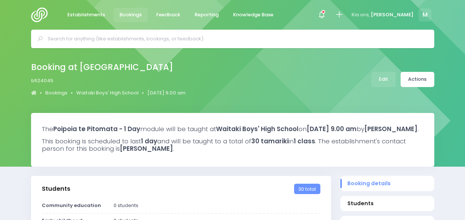
select select "5"
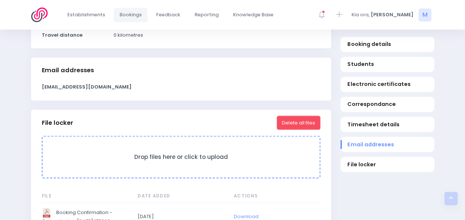
scroll to position [580, 0]
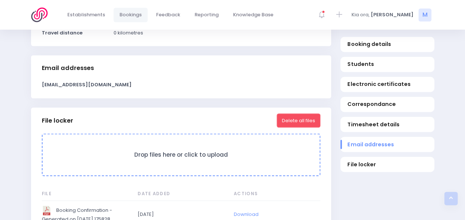
drag, startPoint x: 124, startPoint y: 94, endPoint x: 38, endPoint y: 98, distance: 86.3
click at [38, 98] on div "[EMAIL_ADDRESS][DOMAIN_NAME]" at bounding box center [181, 89] width 300 height 17
copy strong "[EMAIL_ADDRESS][DOMAIN_NAME]"
